Goal: Find specific page/section: Find specific page/section

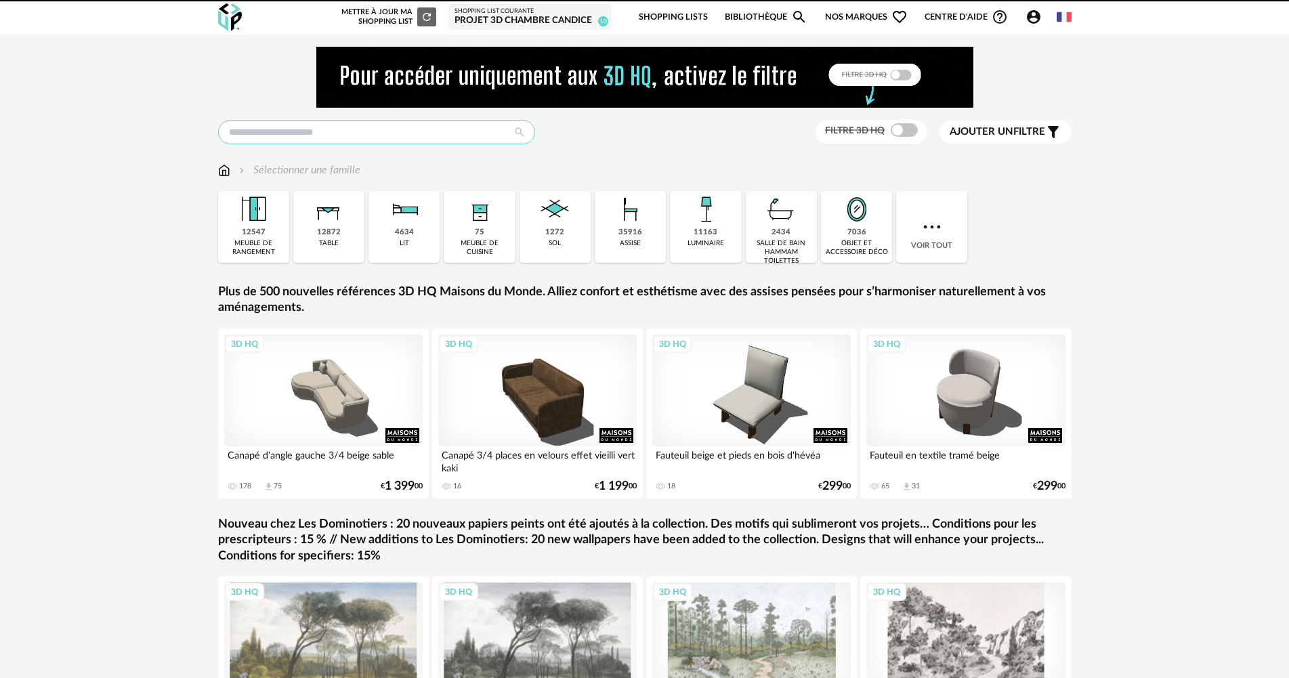
click at [415, 130] on input "text" at bounding box center [376, 132] width 317 height 24
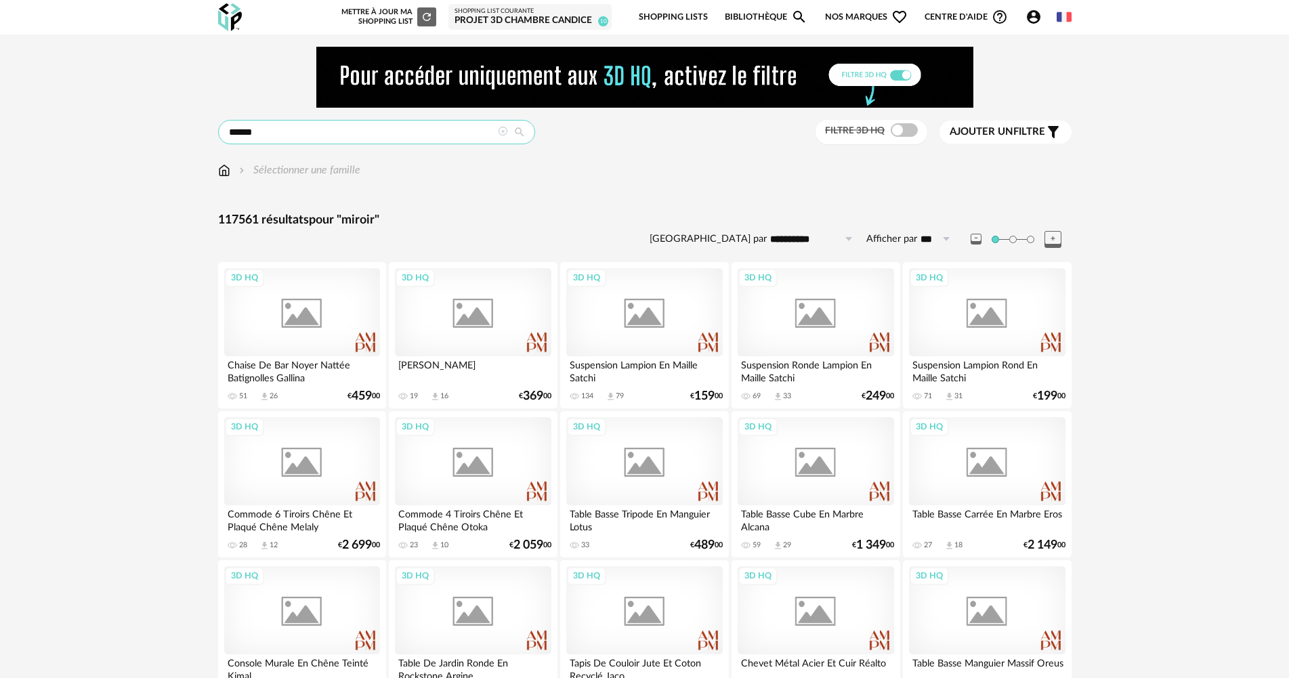
type input "******"
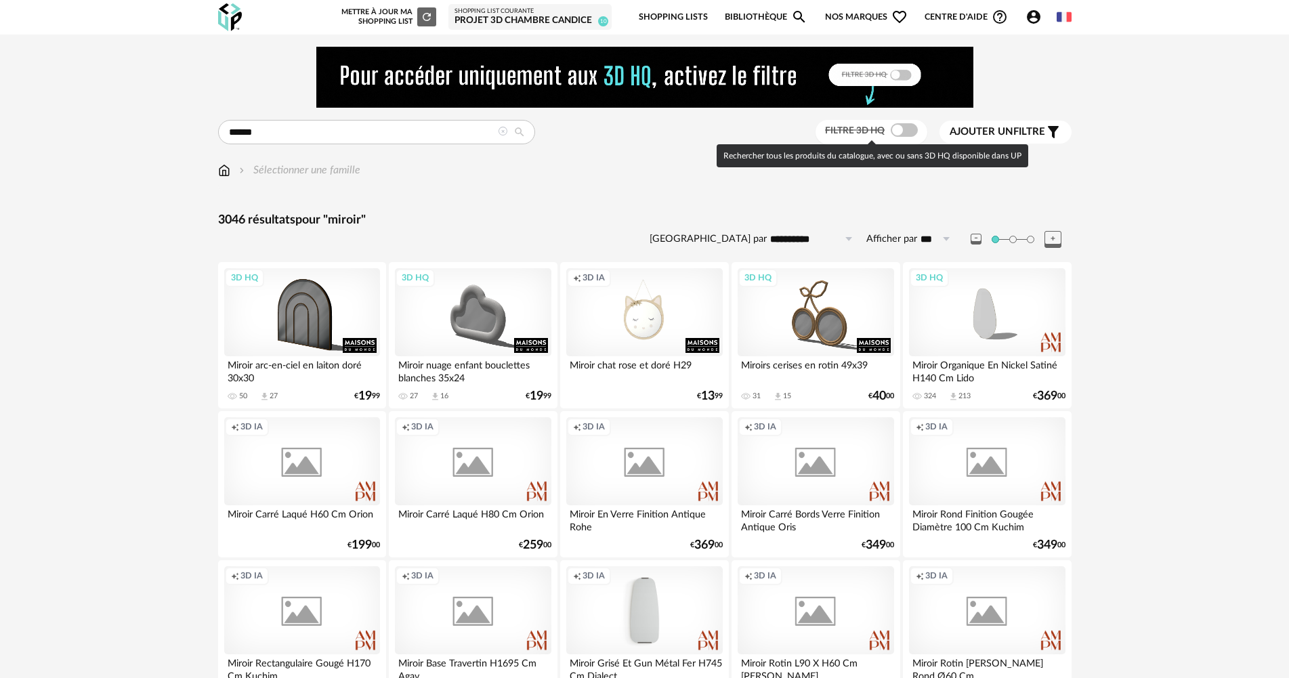
click at [895, 131] on span at bounding box center [904, 130] width 27 height 14
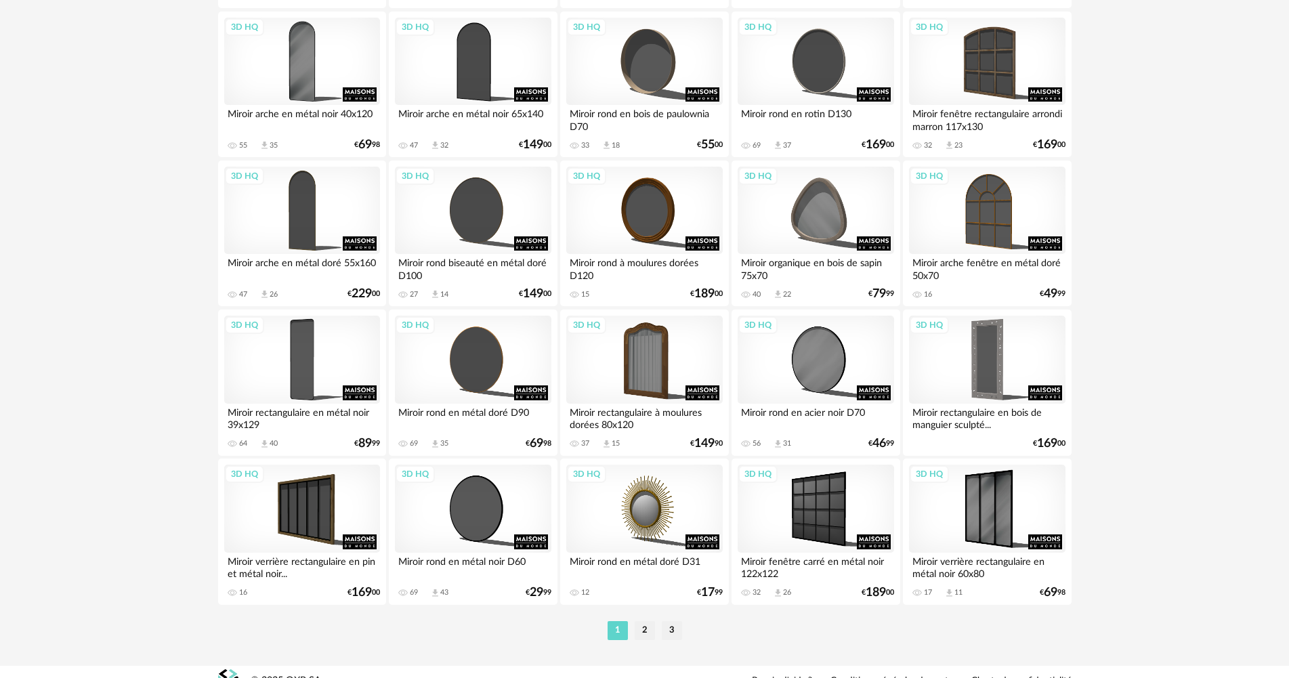
scroll to position [2642, 0]
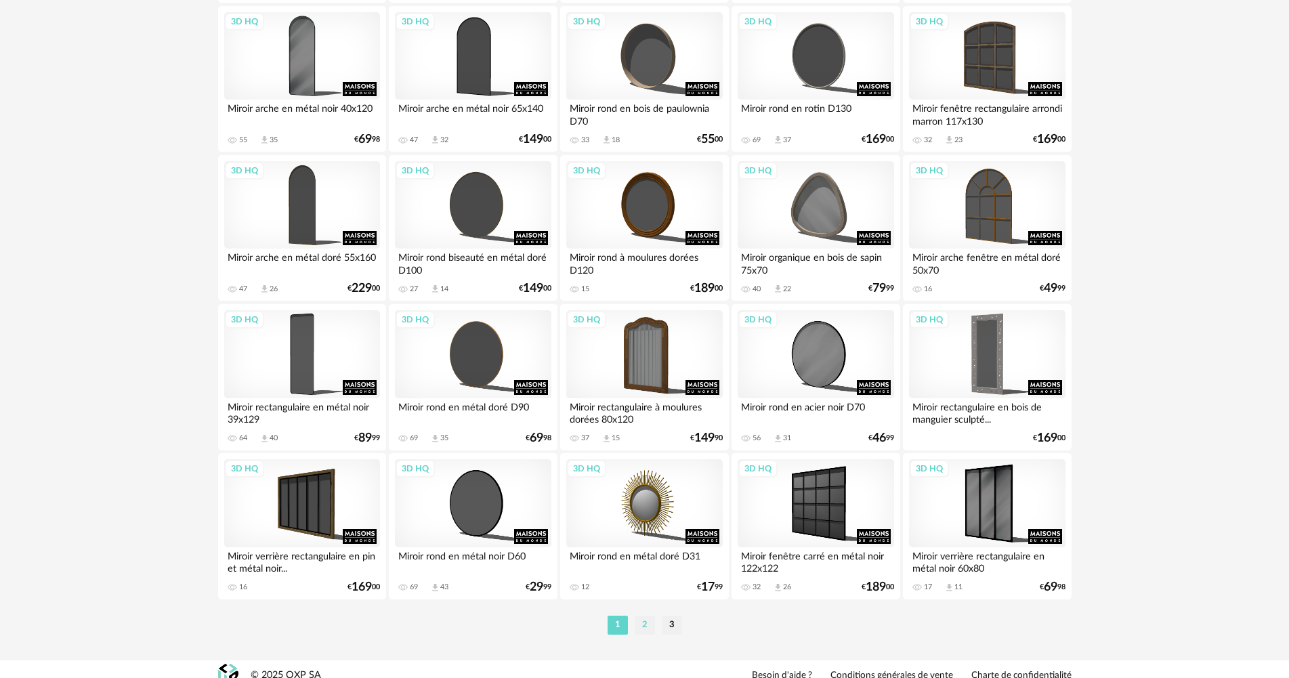
click at [643, 624] on li "2" at bounding box center [645, 625] width 20 height 19
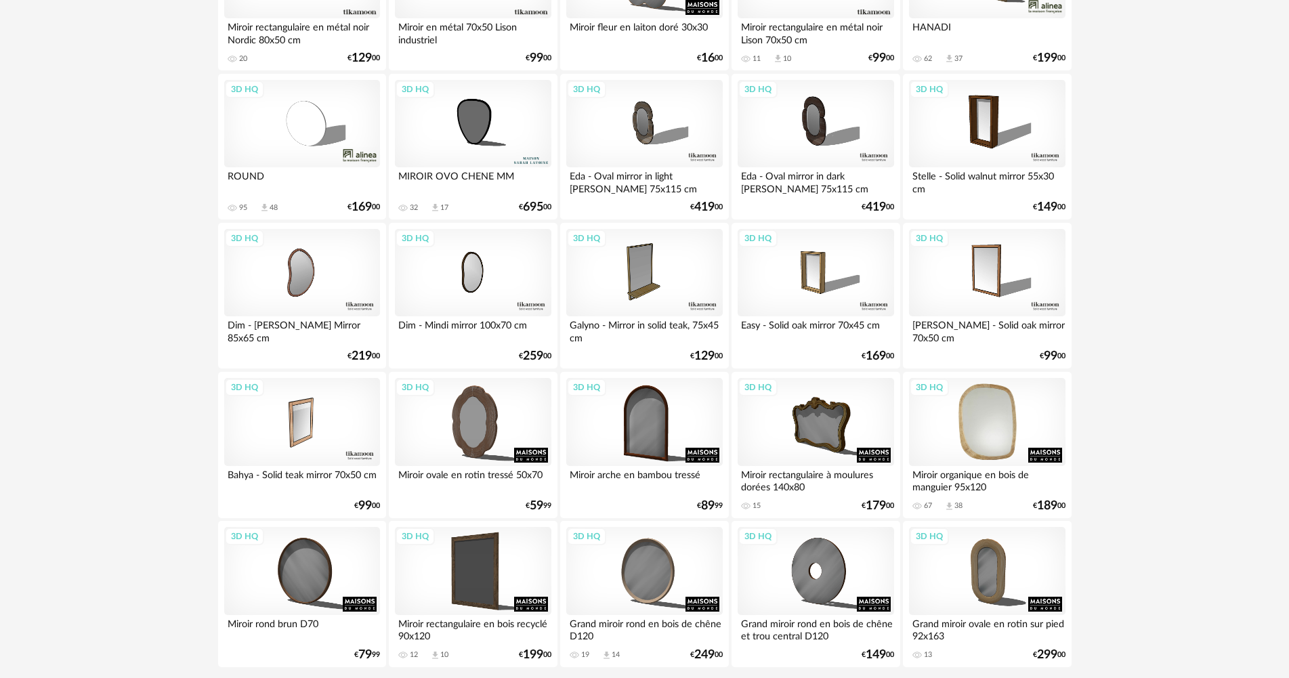
scroll to position [2654, 0]
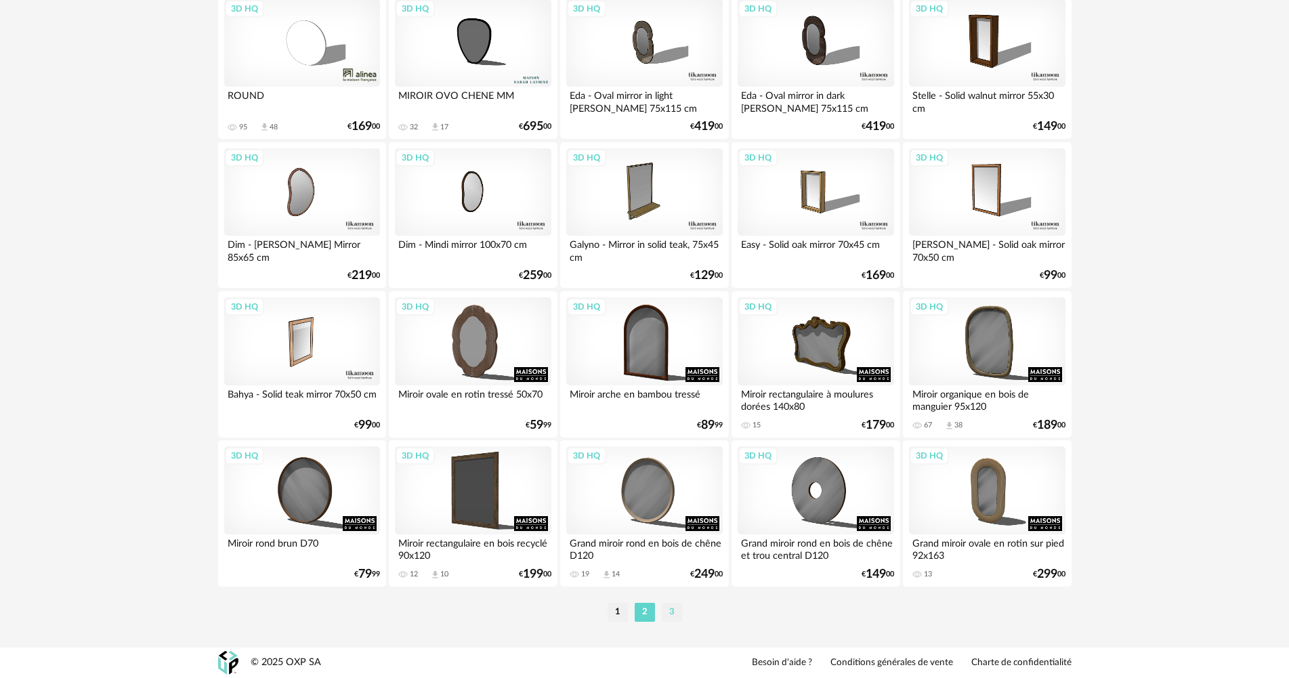
click at [668, 610] on li "3" at bounding box center [672, 612] width 20 height 19
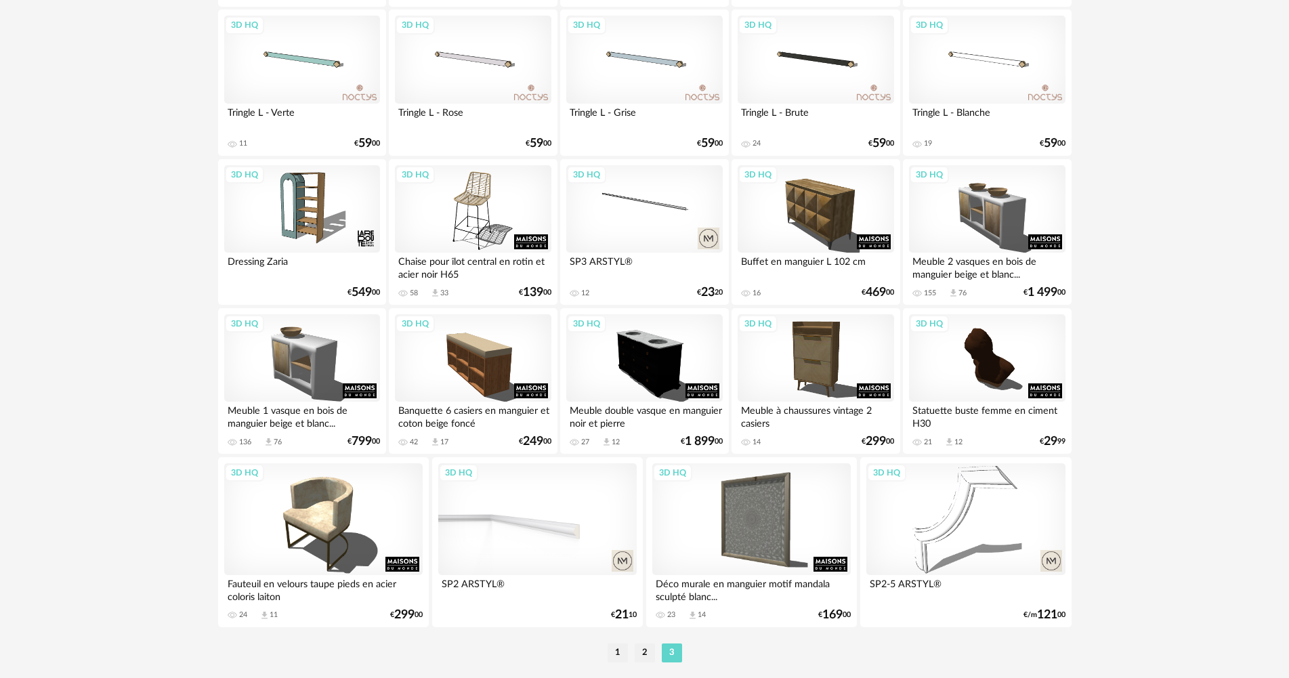
scroll to position [2082, 0]
